Goal: Task Accomplishment & Management: Complete application form

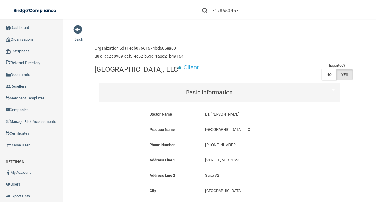
scroll to position [372, 0]
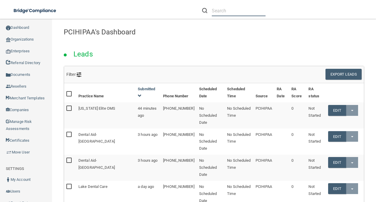
click at [216, 13] on input "text" at bounding box center [239, 10] width 54 height 11
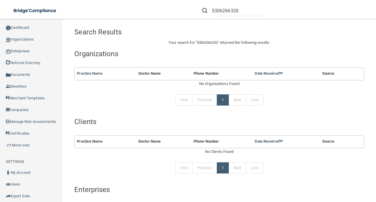
click at [229, 52] on h4 "Organizations" at bounding box center [219, 54] width 290 height 8
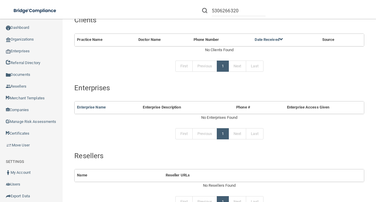
scroll to position [137, 0]
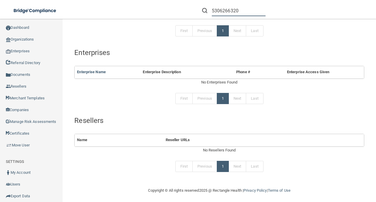
click at [221, 11] on input "5306266320" at bounding box center [239, 10] width 54 height 11
click at [219, 11] on input "5306266320" at bounding box center [239, 10] width 54 height 11
click at [233, 9] on input "caton" at bounding box center [239, 10] width 54 height 11
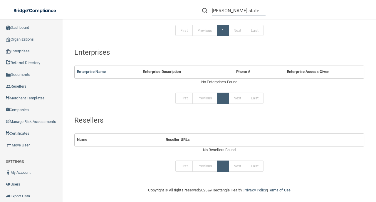
click at [246, 12] on input "caton state" at bounding box center [239, 10] width 54 height 11
paste input "[PERSON_NAME] State, DDS - [GEOGRAPHIC_DATA]"
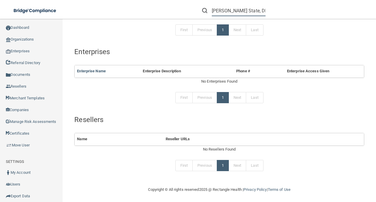
click at [232, 7] on input "[PERSON_NAME] State, DDS - [GEOGRAPHIC_DATA]" at bounding box center [239, 10] width 54 height 11
drag, startPoint x: 231, startPoint y: 9, endPoint x: 180, endPoint y: 9, distance: 51.8
click at [180, 9] on div "Caton State, DDS - Placerville Manage My Enterprise Manage My Location" at bounding box center [267, 10] width 220 height 21
click at [224, 10] on input "[PERSON_NAME] State, DDS - [GEOGRAPHIC_DATA]" at bounding box center [239, 10] width 54 height 11
click at [238, 9] on input "[PERSON_NAME] State, DDS - [GEOGRAPHIC_DATA]" at bounding box center [239, 10] width 54 height 11
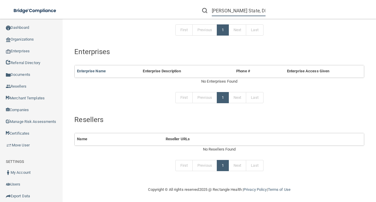
click at [238, 9] on input "[PERSON_NAME] State, DDS - [GEOGRAPHIC_DATA]" at bounding box center [239, 10] width 54 height 11
paste input "aliyyanzareen@gmail.com"
type input "[EMAIL_ADDRESS][DOMAIN_NAME]"
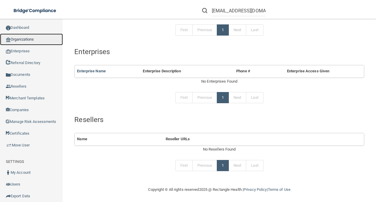
click at [24, 41] on link "Organizations" at bounding box center [31, 40] width 63 height 12
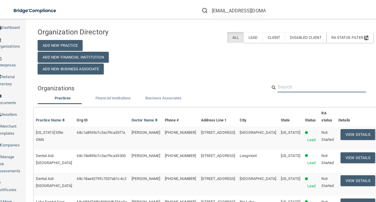
click at [306, 90] on input "text" at bounding box center [322, 86] width 89 height 11
paste input "[EMAIL_ADDRESS][DOMAIN_NAME]"
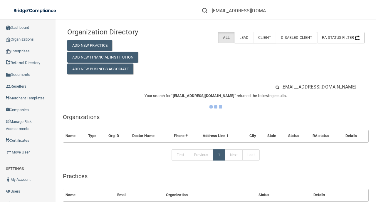
type input "[EMAIL_ADDRESS][DOMAIN_NAME]"
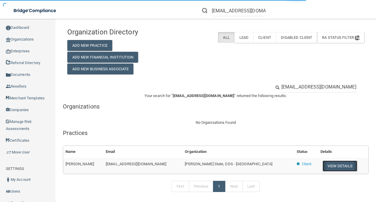
click at [323, 167] on button "View Details" at bounding box center [340, 166] width 35 height 11
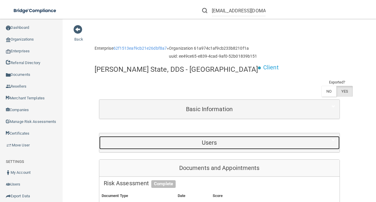
click at [188, 139] on h5 "Users" at bounding box center [210, 142] width 212 height 6
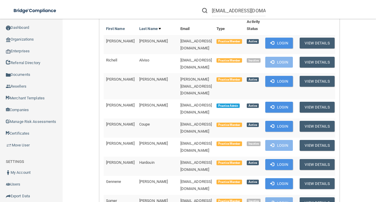
scroll to position [137, 0]
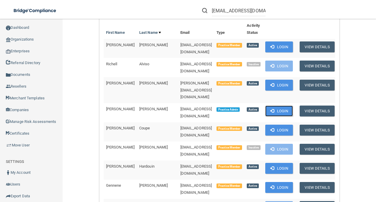
click at [286, 106] on button "Login" at bounding box center [280, 111] width 28 height 11
click at [238, 9] on input "aliyyanzareen@gmail.com" at bounding box center [239, 10] width 54 height 11
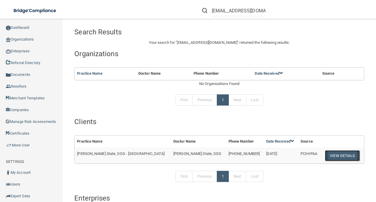
click at [325, 156] on button "View Details" at bounding box center [342, 155] width 35 height 11
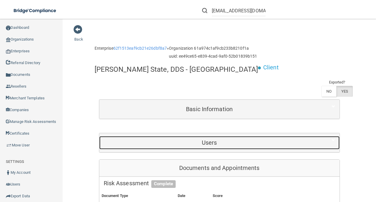
click at [253, 136] on div "Users" at bounding box center [209, 142] width 221 height 13
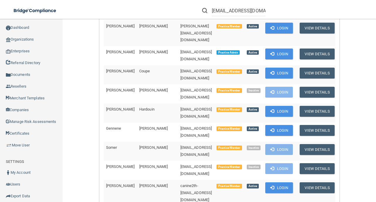
scroll to position [196, 0]
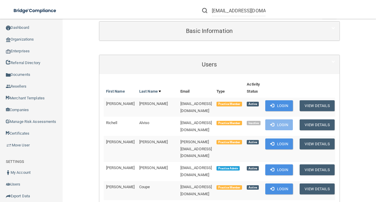
scroll to position [78, 0]
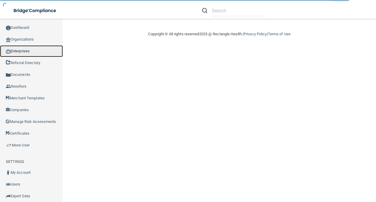
click at [40, 55] on link "Enterprises" at bounding box center [31, 51] width 63 height 12
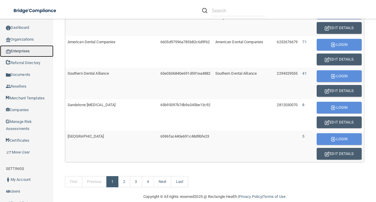
scroll to position [391, 0]
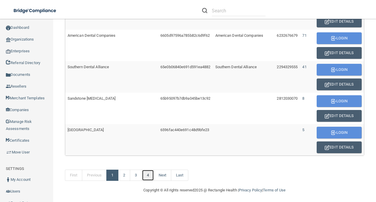
click at [154, 173] on link "4" at bounding box center [148, 175] width 12 height 11
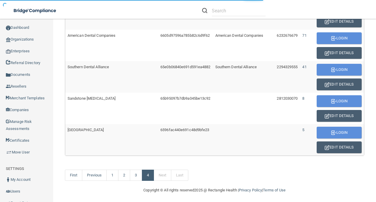
scroll to position [265, 0]
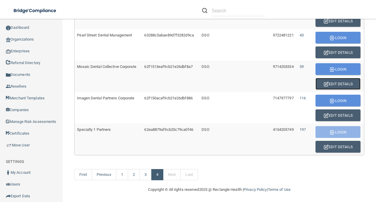
click at [349, 80] on button "Edit Details" at bounding box center [338, 84] width 45 height 12
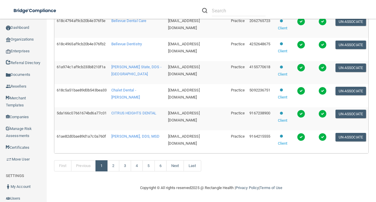
scroll to position [304, 0]
click at [181, 78] on td "[EMAIL_ADDRESS][DOMAIN_NAME]" at bounding box center [197, 72] width 63 height 23
copy td "[EMAIL_ADDRESS][DOMAIN_NAME]"
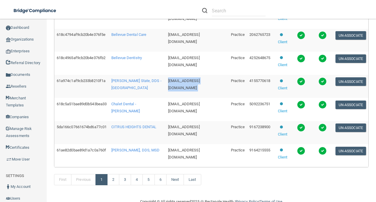
scroll to position [284, 0]
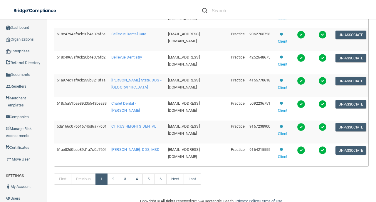
click at [168, 136] on span "[EMAIL_ADDRESS][DOMAIN_NAME]" at bounding box center [184, 129] width 32 height 11
click at [168, 136] on span "kristineil83@gmail.com" at bounding box center [184, 129] width 32 height 11
copy td "kristineil83@gmail.com"
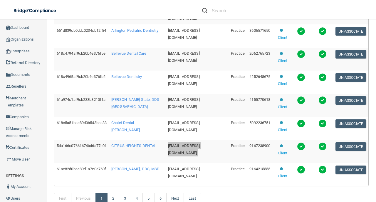
scroll to position [324, 0]
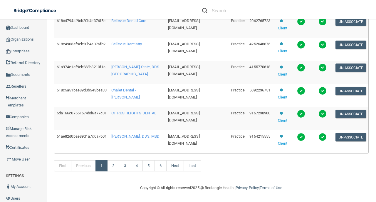
click at [183, 135] on span "kcaravalho7@mosaicdentalcollective.com" at bounding box center [184, 139] width 32 height 11
copy td "kcaravalho7@mosaicdentalcollective.com"
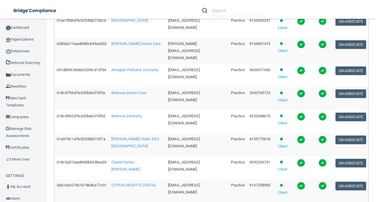
scroll to position [304, 0]
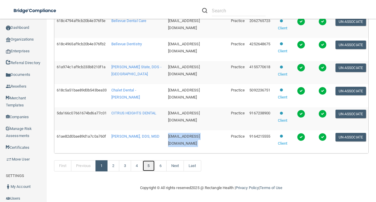
click at [155, 171] on link "5" at bounding box center [149, 165] width 12 height 11
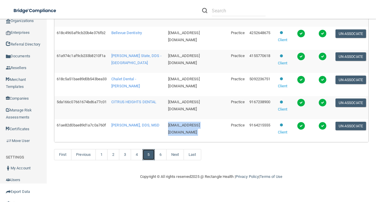
scroll to position [324, 0]
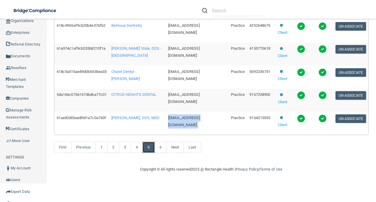
click at [155, 148] on link "5" at bounding box center [149, 147] width 12 height 11
click at [167, 152] on link "6" at bounding box center [161, 147] width 12 height 11
click at [155, 146] on link "5" at bounding box center [149, 147] width 12 height 11
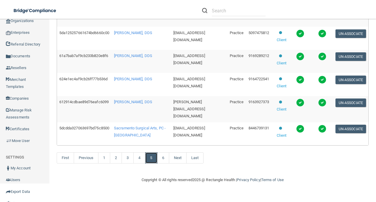
scroll to position [297, 0]
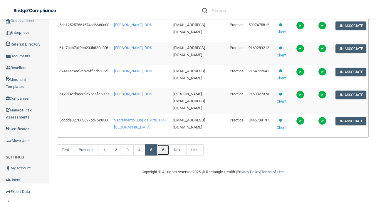
click at [165, 156] on link "6" at bounding box center [163, 149] width 12 height 11
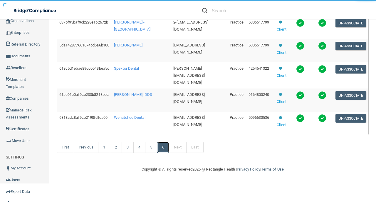
scroll to position [179, 0]
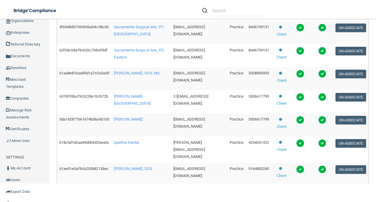
click at [181, 82] on span "dcano@mosaicdentalcollective.com" at bounding box center [190, 76] width 32 height 11
copy td "dcano@mosaicdentalcollective.com"
click at [186, 129] on span "[EMAIL_ADDRESS][DOMAIN_NAME]" at bounding box center [190, 122] width 32 height 11
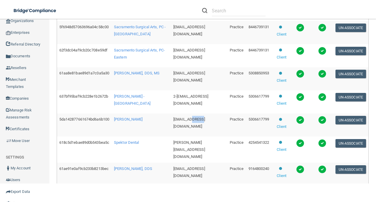
click at [186, 129] on span "[EMAIL_ADDRESS][DOMAIN_NAME]" at bounding box center [190, 122] width 32 height 11
copy td "[EMAIL_ADDRESS][DOMAIN_NAME]"
click at [174, 106] on span "2-hrhee02@yahoo.com" at bounding box center [191, 99] width 35 height 11
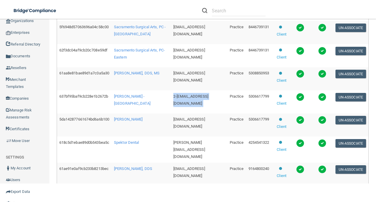
click at [174, 106] on span "2-hrhee02@yahoo.com" at bounding box center [191, 99] width 35 height 11
copy td "2-hrhee02@yahoo.com"
click at [185, 137] on td "[EMAIL_ADDRESS][DOMAIN_NAME]" at bounding box center [199, 125] width 56 height 23
click at [185, 137] on td "lskeeton@yahoo.com" at bounding box center [199, 125] width 56 height 23
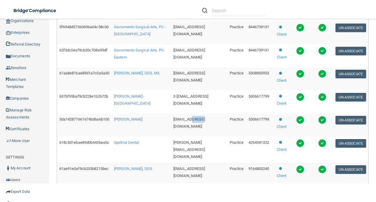
click at [185, 129] on span "lskeeton@yahoo.com" at bounding box center [190, 122] width 32 height 11
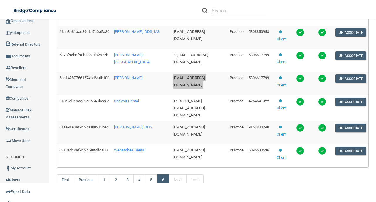
scroll to position [218, 0]
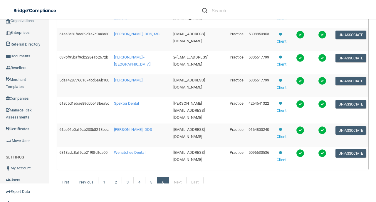
click at [164, 191] on body "Compliance HIPAA Learn More! OSHA Learn More! PCI PCI Compliance Merchant Savin…" at bounding box center [188, 101] width 376 height 202
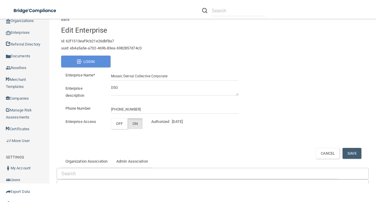
scroll to position [0, 0]
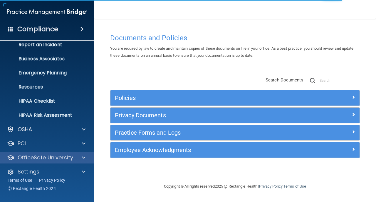
scroll to position [42, 0]
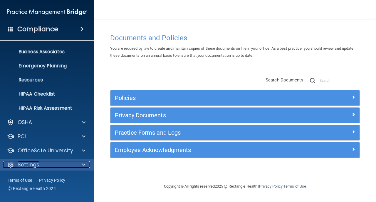
click at [70, 161] on div "Settings" at bounding box center [39, 164] width 73 height 7
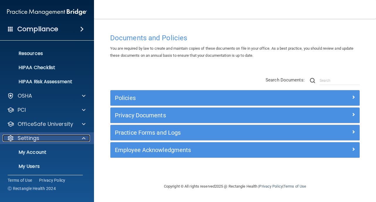
scroll to position [98, 0]
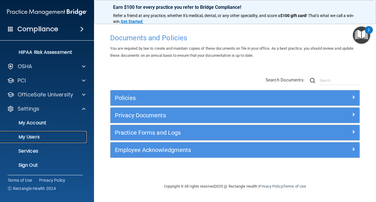
click at [50, 134] on p "My Users" at bounding box center [44, 137] width 80 height 6
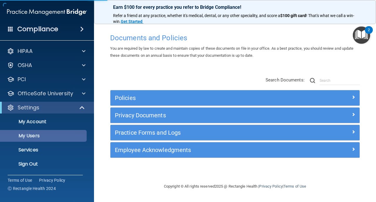
select select "20"
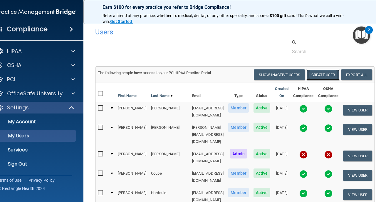
click at [334, 75] on button "Create User" at bounding box center [323, 74] width 33 height 11
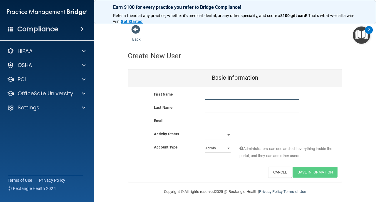
drag, startPoint x: 207, startPoint y: 94, endPoint x: 214, endPoint y: 95, distance: 7.4
click at [207, 94] on input "text" at bounding box center [253, 95] width 94 height 9
paste input "[PERSON_NAME]"
drag, startPoint x: 226, startPoint y: 96, endPoint x: 218, endPoint y: 96, distance: 7.7
click at [218, 96] on input "[PERSON_NAME]" at bounding box center [253, 95] width 94 height 9
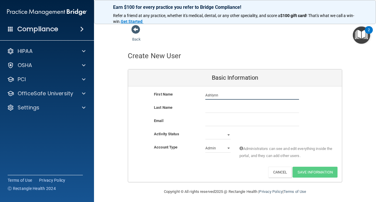
type input "Ashlynn"
click at [217, 105] on input "text" at bounding box center [253, 108] width 94 height 9
paste input "[PERSON_NAME]"
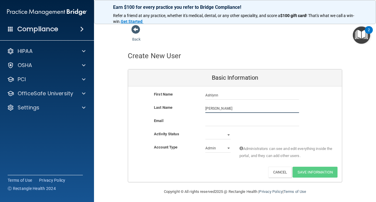
type input "[PERSON_NAME]"
click at [208, 121] on input "email" at bounding box center [253, 121] width 94 height 9
paste input "[EMAIL_ADDRESS][DOMAIN_NAME]"
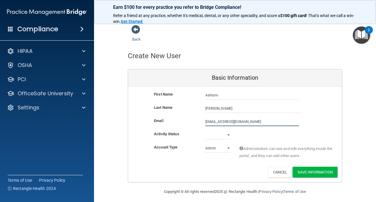
type input "[EMAIL_ADDRESS][DOMAIN_NAME]"
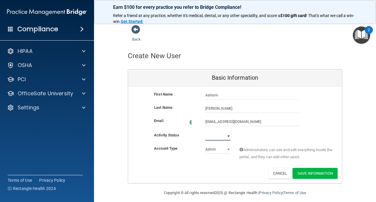
click at [215, 132] on select "Active Inactive" at bounding box center [218, 136] width 25 height 9
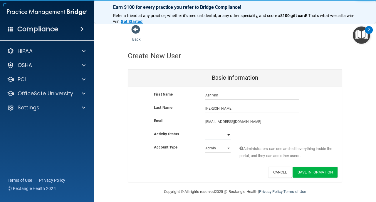
select select "active"
click at [206, 131] on select "Active Inactive" at bounding box center [218, 135] width 25 height 9
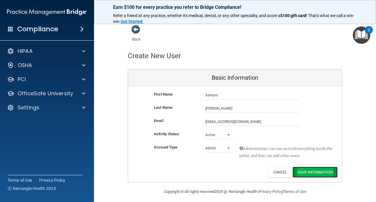
click at [325, 172] on button "Save Information" at bounding box center [315, 172] width 45 height 11
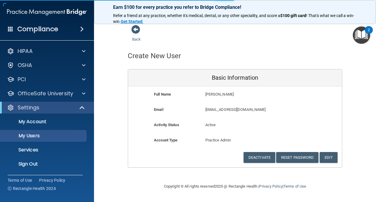
select select "20"
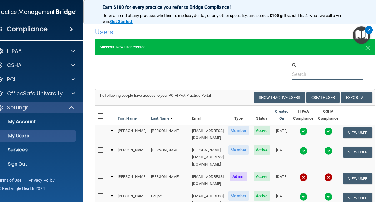
click at [143, 79] on div at bounding box center [235, 71] width 289 height 18
click at [46, 164] on p "Sign Out" at bounding box center [33, 164] width 80 height 6
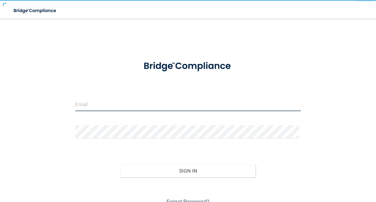
type input "avan@rectanglehealth.com"
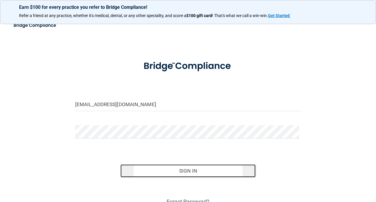
click at [144, 171] on button "Sign In" at bounding box center [189, 170] width 136 height 13
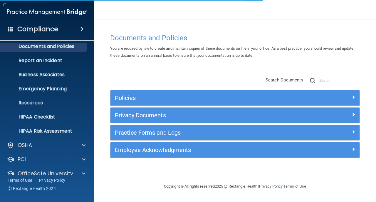
scroll to position [42, 0]
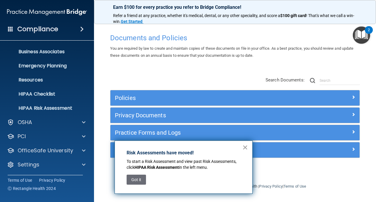
click at [243, 146] on button "×" at bounding box center [246, 147] width 6 height 9
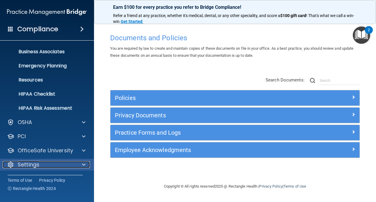
click at [57, 161] on div "Settings" at bounding box center [39, 164] width 73 height 7
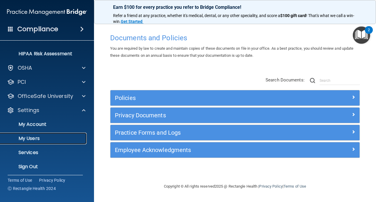
click at [56, 142] on link "My Users" at bounding box center [40, 139] width 93 height 12
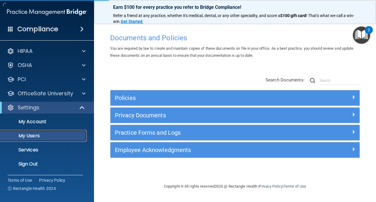
select select "20"
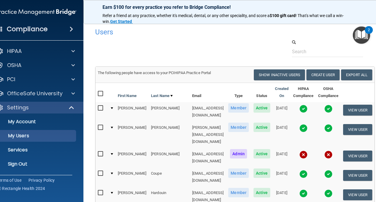
click at [190, 148] on td "[EMAIL_ADDRESS][DOMAIN_NAME]" at bounding box center [208, 157] width 36 height 19
click at [150, 46] on div at bounding box center [235, 48] width 289 height 18
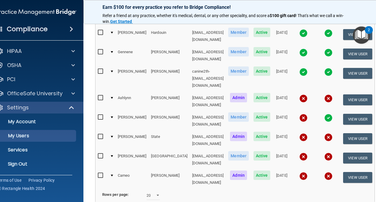
scroll to position [162, 0]
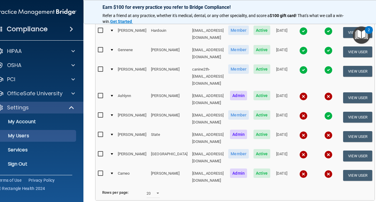
click at [41, 166] on p "Sign Out" at bounding box center [33, 164] width 80 height 6
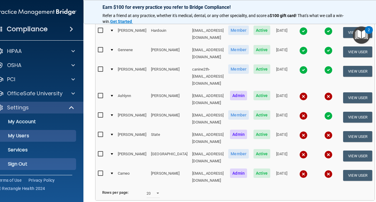
scroll to position [28, 0]
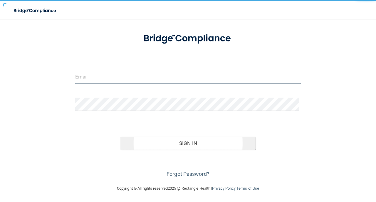
type input "[EMAIL_ADDRESS][DOMAIN_NAME]"
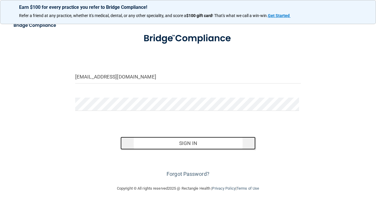
click at [163, 142] on button "Sign In" at bounding box center [189, 143] width 136 height 13
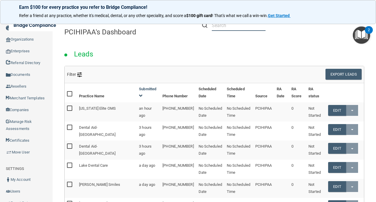
click at [226, 25] on input "text" at bounding box center [239, 25] width 54 height 11
paste input "kristineil83@gmail.com"
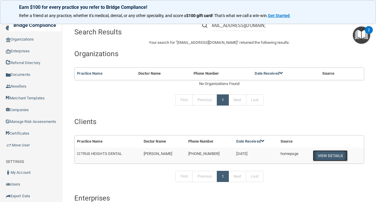
click at [329, 154] on button "View Details" at bounding box center [330, 155] width 35 height 11
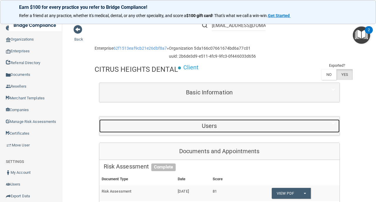
click at [208, 132] on div "Users" at bounding box center [209, 125] width 221 height 13
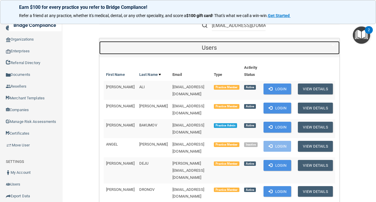
scroll to position [137, 0]
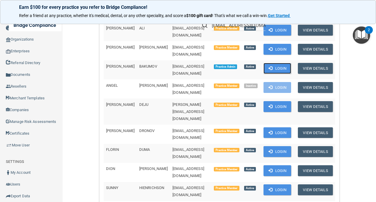
click at [292, 63] on button "Login" at bounding box center [278, 68] width 28 height 11
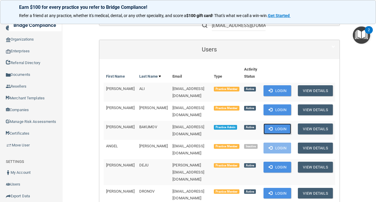
scroll to position [39, 0]
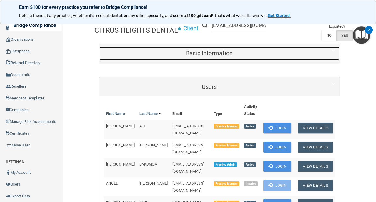
click at [168, 47] on div "Basic Information" at bounding box center [209, 53] width 221 height 13
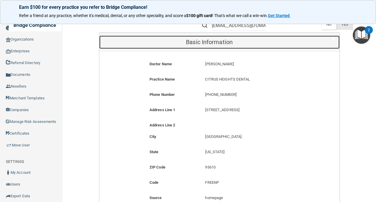
scroll to position [19, 0]
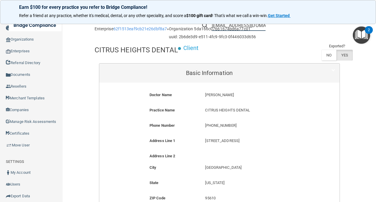
click at [216, 26] on input "kristineil83@gmail.com" at bounding box center [239, 25] width 54 height 11
paste input "[EMAIL_ADDRESS][DOMAIN_NAME]"
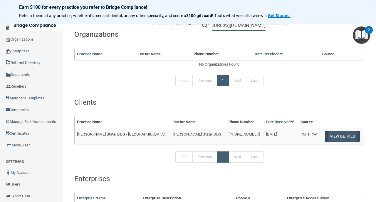
type input "[EMAIL_ADDRESS][DOMAIN_NAME]"
click at [325, 136] on button "View Details" at bounding box center [342, 136] width 35 height 11
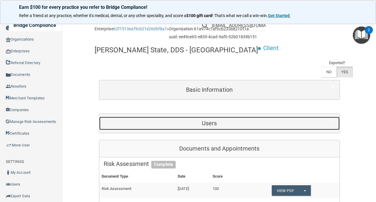
click at [229, 120] on h5 "Users" at bounding box center [210, 123] width 212 height 6
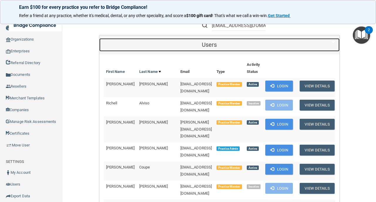
scroll to position [118, 0]
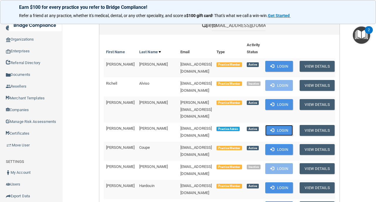
click at [289, 125] on button "Login" at bounding box center [280, 130] width 28 height 11
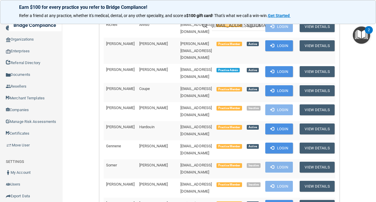
copy td "[EMAIL_ADDRESS][DOMAIN_NAME]"
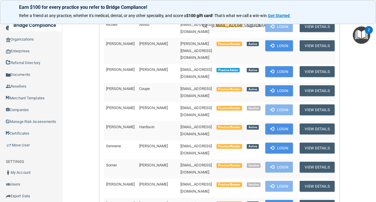
copy td "Ashlynn"
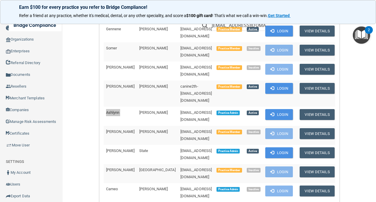
scroll to position [333, 0]
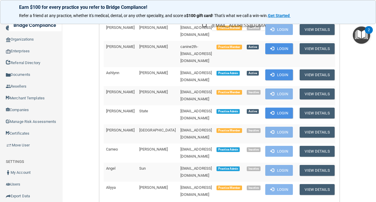
click at [85, 163] on div "Back Enterprise 62f1513eaf9cb21e26dbf8a7 » Organization 61a974c1af9cb233b8210f1…" at bounding box center [219, 201] width 290 height 1020
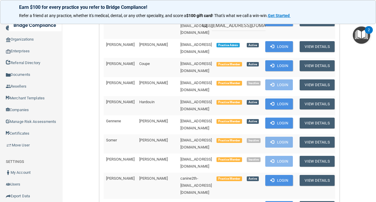
scroll to position [235, 0]
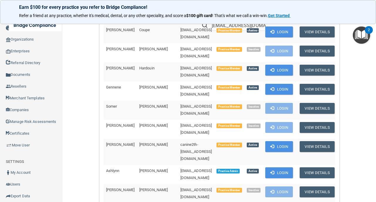
click at [181, 169] on span "[EMAIL_ADDRESS][DOMAIN_NAME]" at bounding box center [197, 174] width 32 height 11
copy td "[EMAIL_ADDRESS][DOMAIN_NAME]"
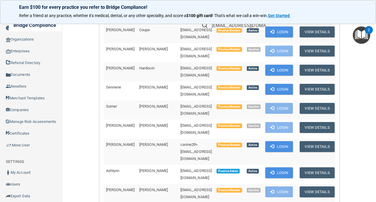
click at [116, 169] on span "Ashlynn" at bounding box center [113, 171] width 14 height 4
copy td "Ashlynn"
click at [139, 169] on span "[PERSON_NAME]" at bounding box center [153, 171] width 29 height 4
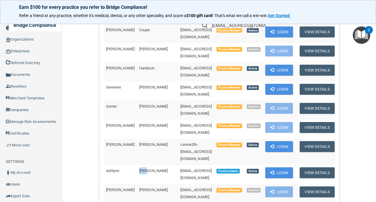
click at [139, 169] on span "[PERSON_NAME]" at bounding box center [153, 171] width 29 height 4
copy span "[PERSON_NAME]"
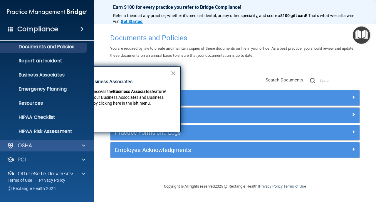
scroll to position [42, 0]
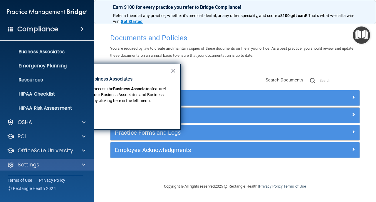
click at [58, 160] on div "Settings" at bounding box center [47, 165] width 94 height 12
click at [59, 164] on div "Settings" at bounding box center [39, 164] width 73 height 7
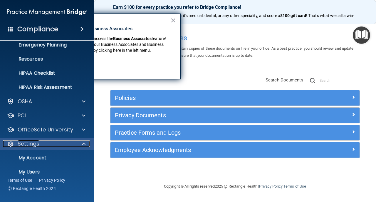
scroll to position [92, 0]
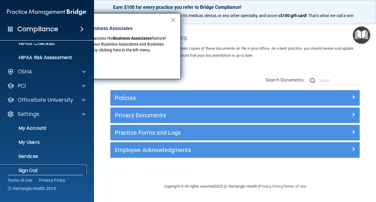
click at [56, 171] on p "Sign Out" at bounding box center [44, 171] width 80 height 6
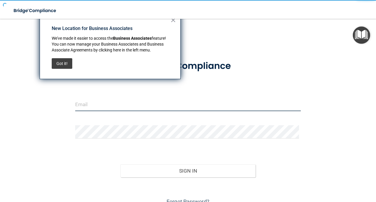
type input "[EMAIL_ADDRESS][DOMAIN_NAME]"
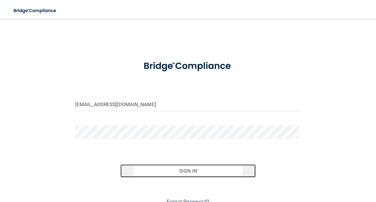
click at [158, 172] on button "Sign In" at bounding box center [189, 170] width 136 height 13
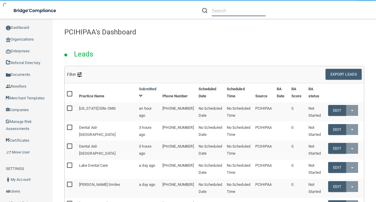
click at [228, 11] on input "text" at bounding box center [239, 10] width 54 height 11
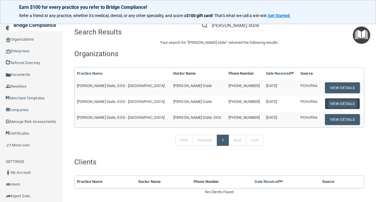
click at [329, 103] on button "View Details" at bounding box center [342, 103] width 35 height 11
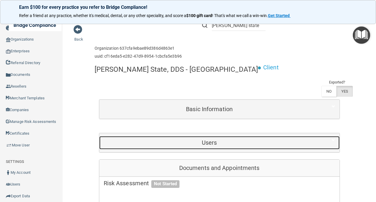
click at [196, 143] on h5 "Users" at bounding box center [210, 142] width 212 height 6
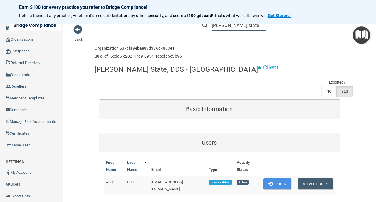
click at [235, 29] on input "[PERSON_NAME] state" at bounding box center [239, 25] width 54 height 11
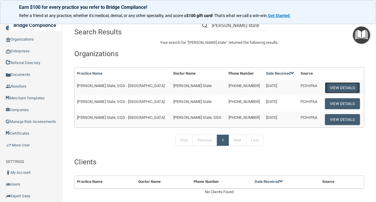
click at [331, 88] on button "View Details" at bounding box center [342, 87] width 35 height 11
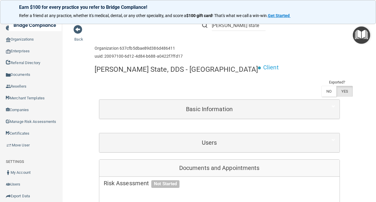
click at [229, 134] on div "Users" at bounding box center [219, 142] width 241 height 19
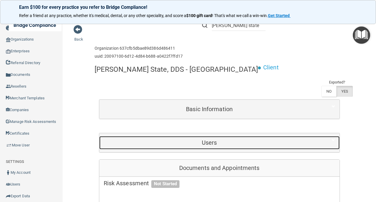
click at [233, 146] on div "Users" at bounding box center [209, 142] width 221 height 13
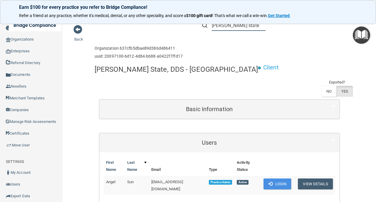
click at [227, 24] on input "[PERSON_NAME] state" at bounding box center [239, 25] width 54 height 11
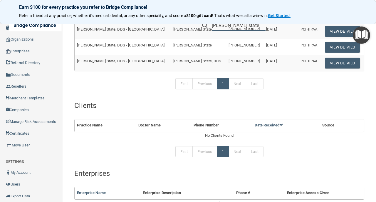
scroll to position [59, 0]
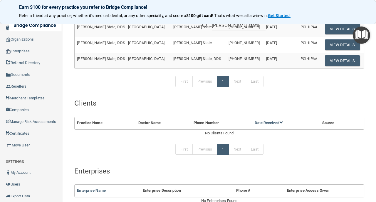
click at [166, 102] on h4 "Clients" at bounding box center [219, 103] width 290 height 8
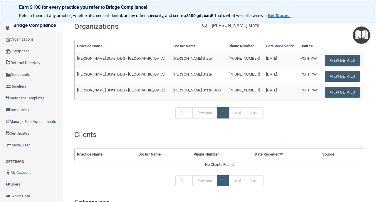
scroll to position [0, 0]
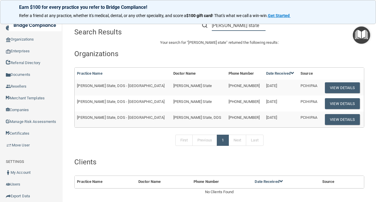
click at [240, 27] on input "[PERSON_NAME] state" at bounding box center [239, 25] width 54 height 11
paste input "[EMAIL_ADDRESS][DOMAIN_NAME]"
type input "lskeeton@yahoo.com"
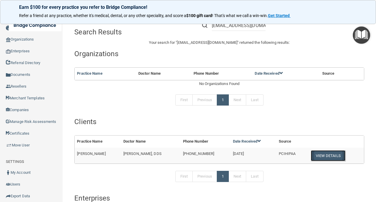
click at [315, 153] on button "View Details" at bounding box center [328, 155] width 35 height 11
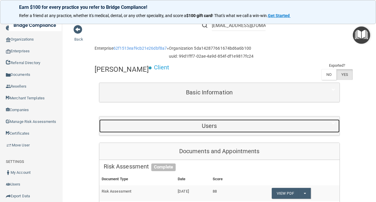
click at [236, 126] on h5 "Users" at bounding box center [210, 126] width 212 height 6
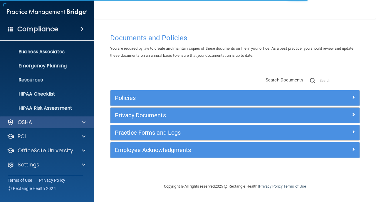
scroll to position [42, 0]
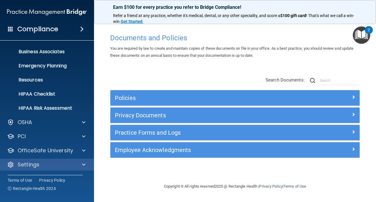
click at [66, 159] on div "Settings" at bounding box center [47, 165] width 94 height 12
click at [66, 163] on div "Settings" at bounding box center [39, 164] width 73 height 7
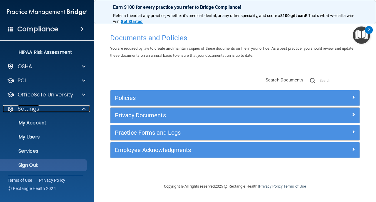
scroll to position [98, 0]
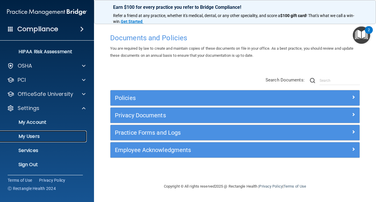
click at [66, 136] on p "My Users" at bounding box center [44, 137] width 80 height 6
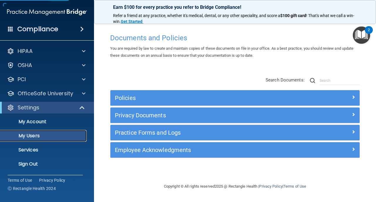
select select "20"
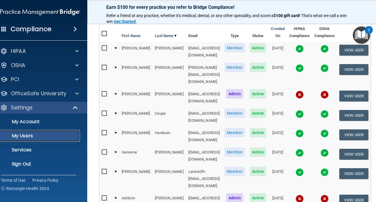
scroll to position [55, 0]
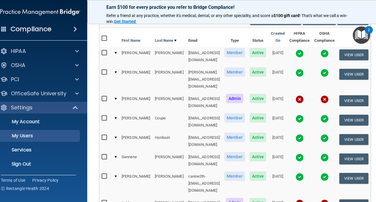
click at [304, 53] on img at bounding box center [300, 53] width 8 height 8
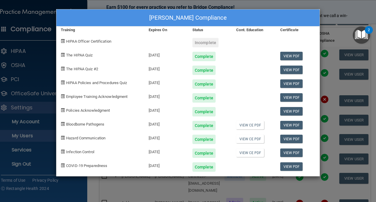
click at [176, 182] on div "[PERSON_NAME] Compliance Training Expires On Status Cont. Education Certificate…" at bounding box center [188, 101] width 376 height 202
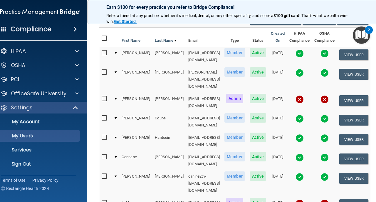
click at [304, 115] on img at bounding box center [300, 119] width 8 height 8
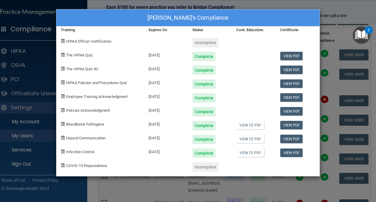
click at [237, 193] on div "[PERSON_NAME]'s Compliance Training Expires On Status Cont. Education Certifica…" at bounding box center [188, 101] width 376 height 202
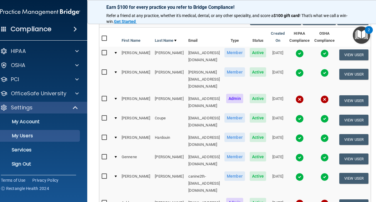
click at [102, 96] on input "checkbox" at bounding box center [105, 98] width 7 height 5
checkbox input "true"
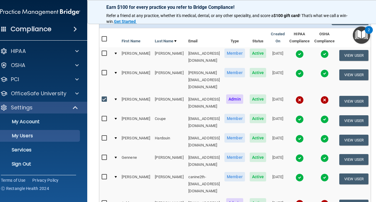
click at [102, 201] on input "checkbox" at bounding box center [105, 203] width 7 height 5
checkbox input "true"
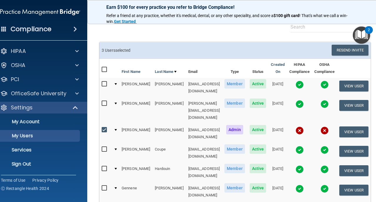
scroll to position [0, 0]
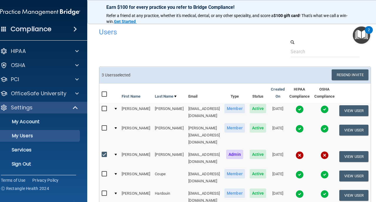
click at [209, 60] on div "Users Success! New user created. × Error! The user couldn't be created. × Succe…" at bounding box center [235, 178] width 272 height 307
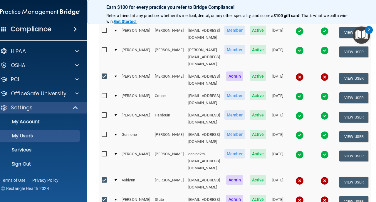
click at [186, 174] on td "[EMAIL_ADDRESS][DOMAIN_NAME]" at bounding box center [204, 183] width 36 height 19
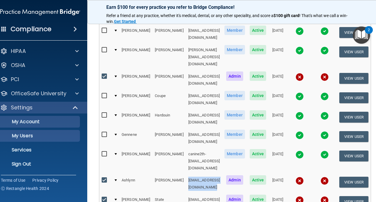
copy td "[EMAIL_ADDRESS][DOMAIN_NAME]"
click at [153, 174] on td "[PERSON_NAME]" at bounding box center [169, 183] width 33 height 19
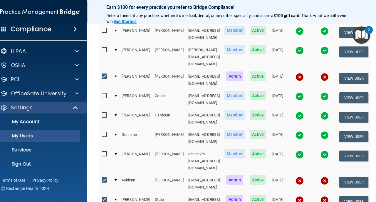
click at [120, 174] on td "Ashlynn" at bounding box center [135, 183] width 33 height 19
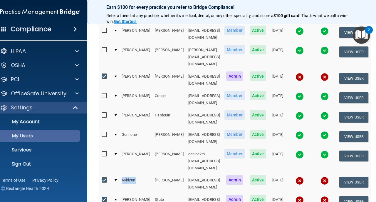
copy td "Ashlynn"
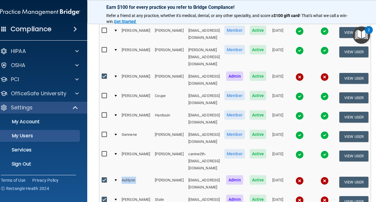
click at [153, 174] on td "[PERSON_NAME]" at bounding box center [169, 183] width 33 height 19
copy td "[PERSON_NAME]"
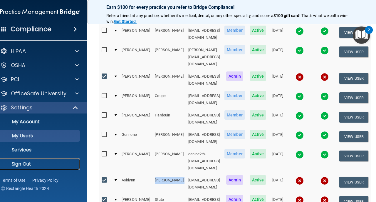
click at [36, 165] on p "Sign Out" at bounding box center [37, 164] width 80 height 6
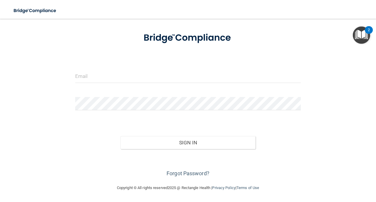
scroll to position [28, 0]
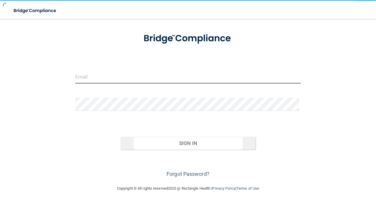
type input "[EMAIL_ADDRESS][DOMAIN_NAME]"
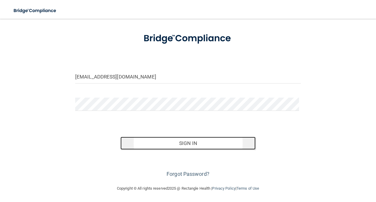
click at [167, 146] on button "Sign In" at bounding box center [189, 143] width 136 height 13
